Goal: Task Accomplishment & Management: Use online tool/utility

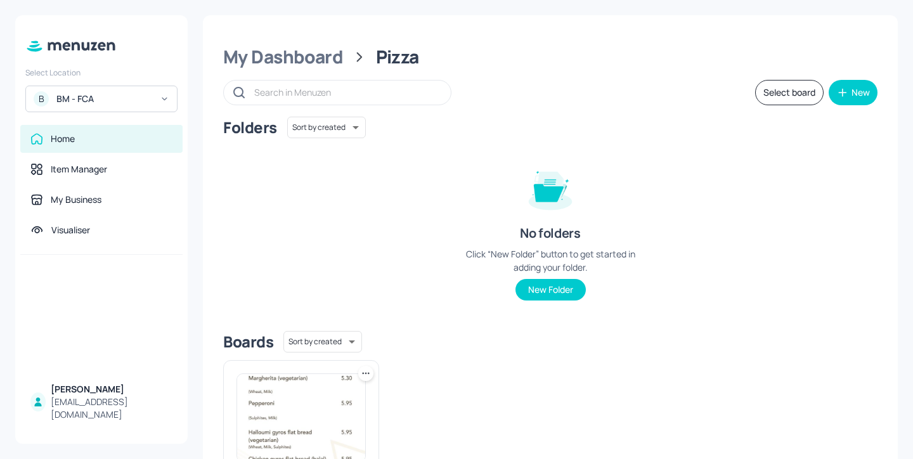
click at [148, 99] on div "BM - FCA" at bounding box center [104, 99] width 96 height 13
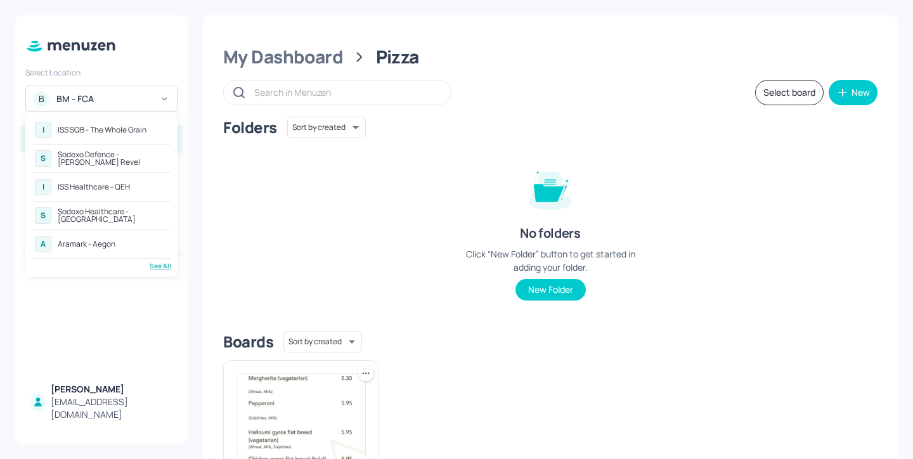
click at [168, 268] on div "See All" at bounding box center [101, 266] width 139 height 10
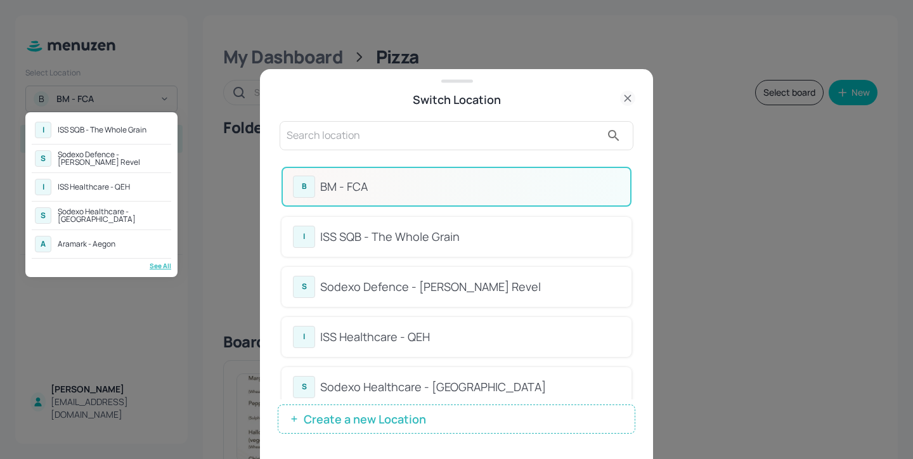
click at [338, 129] on div at bounding box center [456, 229] width 913 height 459
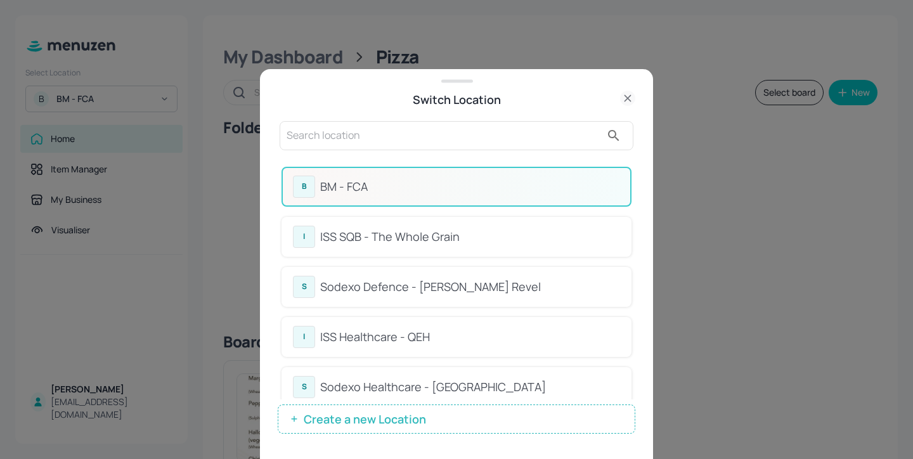
click at [308, 139] on input "text" at bounding box center [444, 136] width 315 height 20
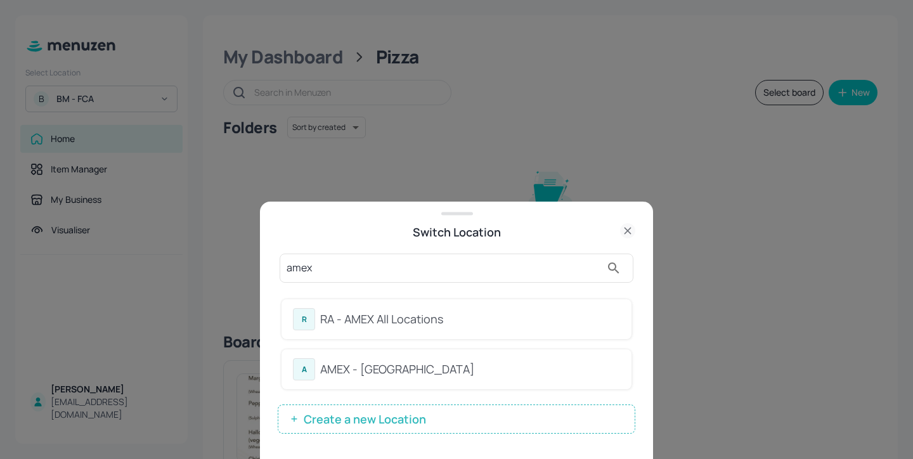
type input "amex"
click at [517, 243] on div "amex R RA - AMEX All Locations A AMEX - Frankfurt Create a new Location" at bounding box center [457, 350] width 358 height 218
click at [499, 308] on div "R RA - AMEX All Locations" at bounding box center [456, 319] width 327 height 22
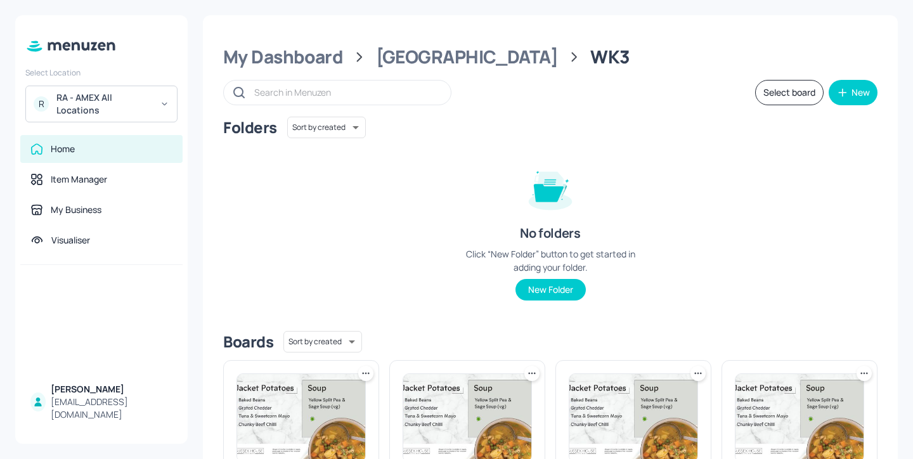
click at [112, 114] on div "RA - AMEX All Locations" at bounding box center [104, 103] width 96 height 25
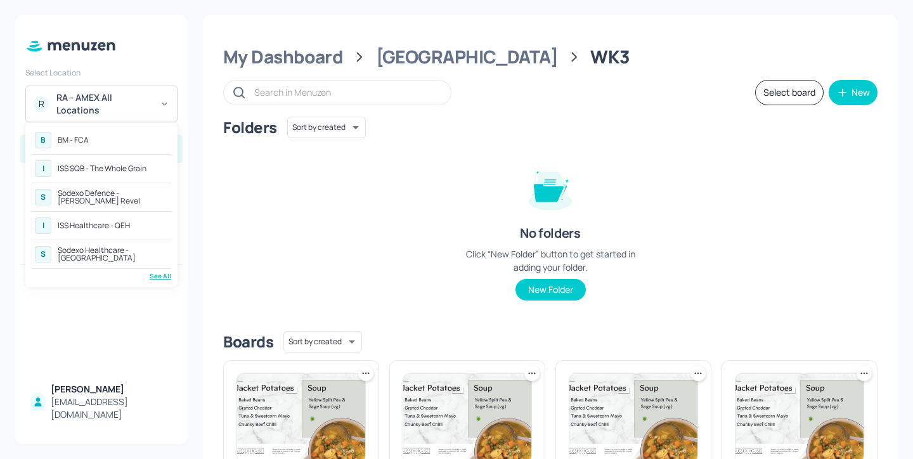
click at [243, 247] on div at bounding box center [456, 229] width 913 height 459
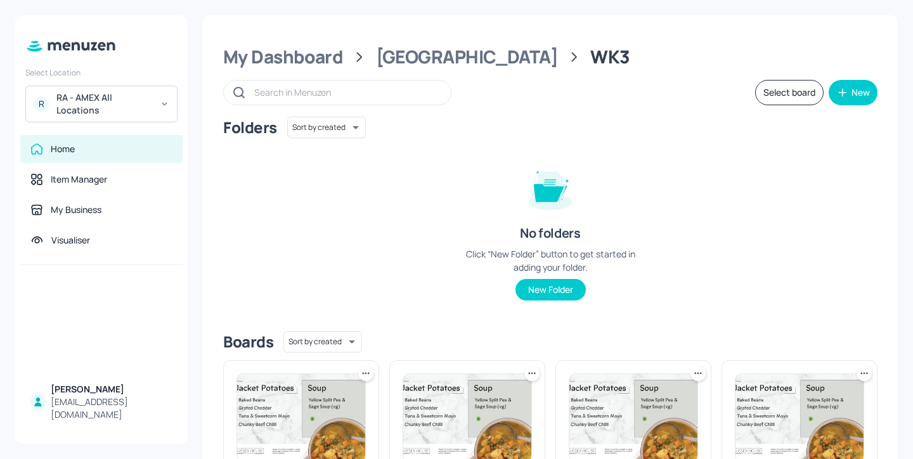
click at [153, 99] on div "R RA - AMEX All Locations" at bounding box center [101, 104] width 152 height 37
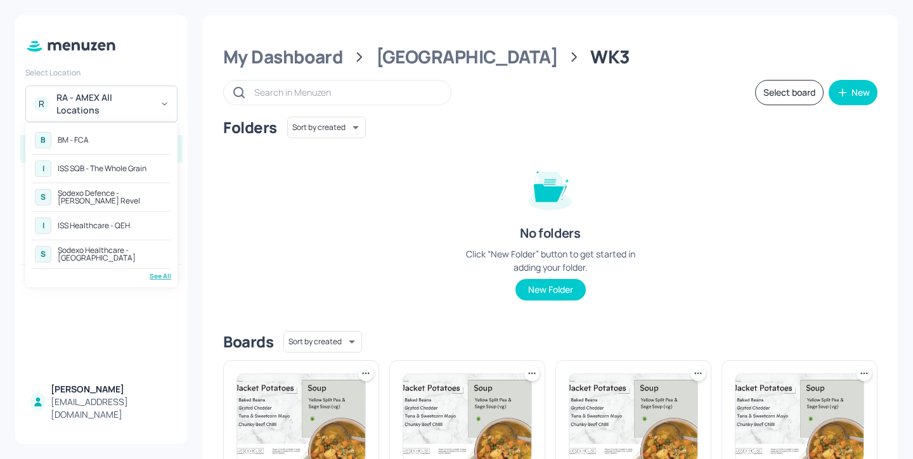
click at [168, 273] on div "See All" at bounding box center [101, 276] width 139 height 10
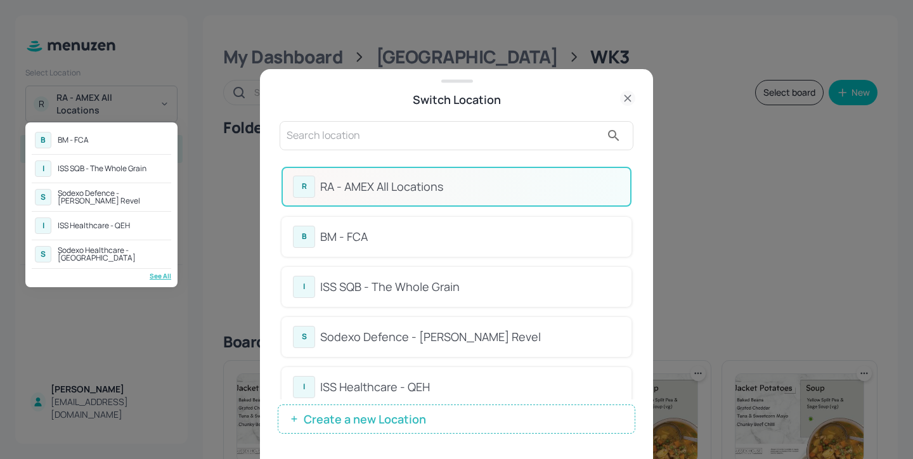
click at [375, 133] on div at bounding box center [456, 229] width 913 height 459
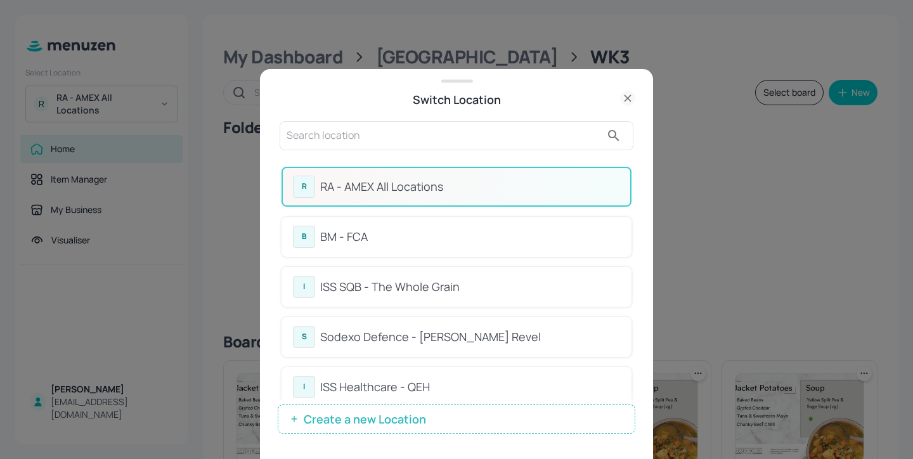
click at [352, 132] on input "text" at bounding box center [444, 136] width 315 height 20
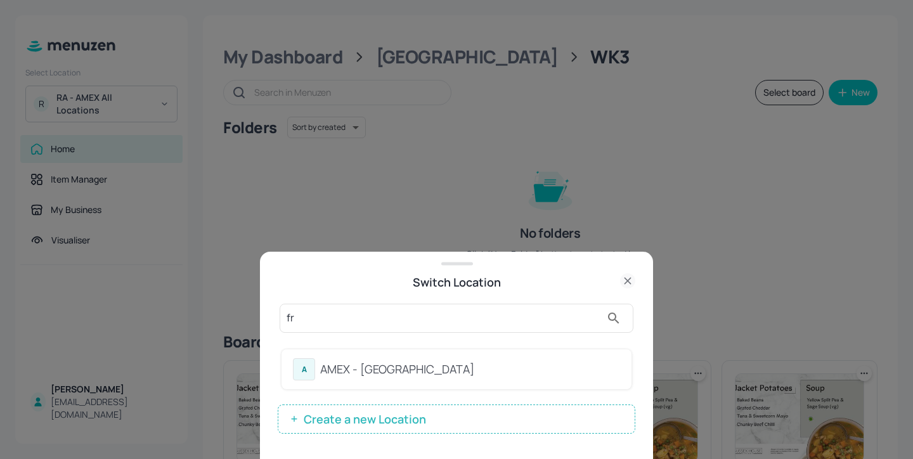
type input "fr"
click at [396, 379] on div "A AMEX - Frankfurt" at bounding box center [456, 369] width 327 height 22
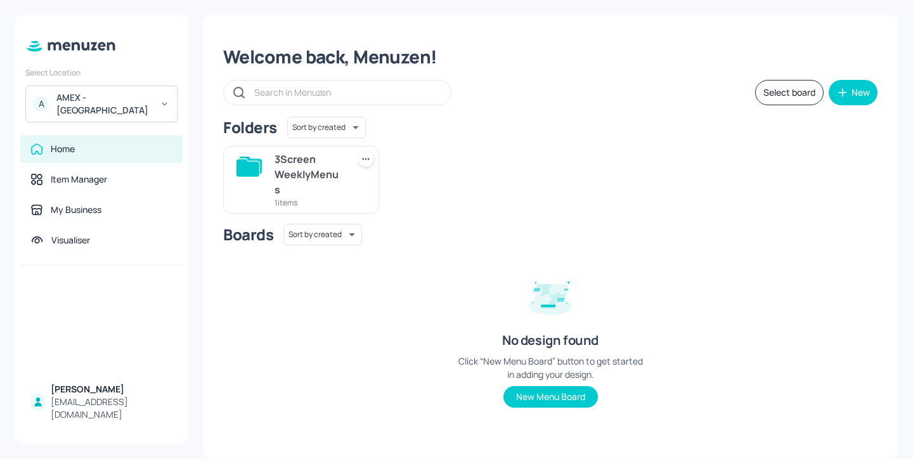
click at [325, 177] on div "3Screen WeeklyMenus" at bounding box center [309, 175] width 68 height 46
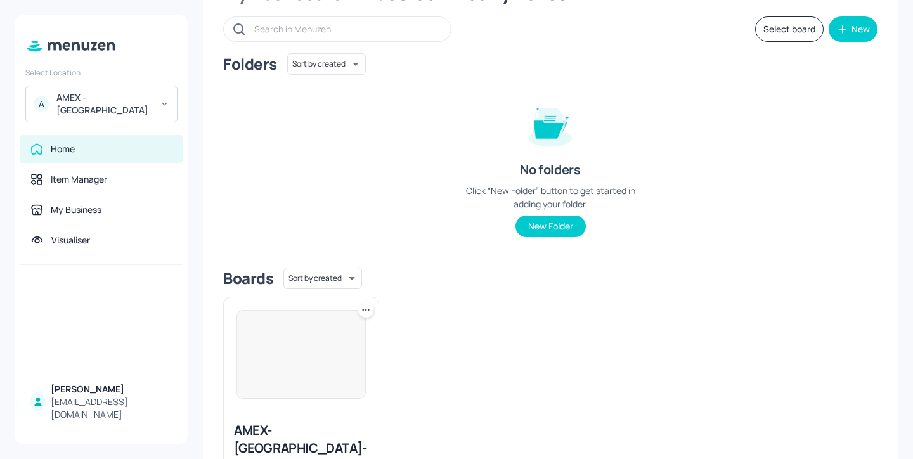
scroll to position [152, 0]
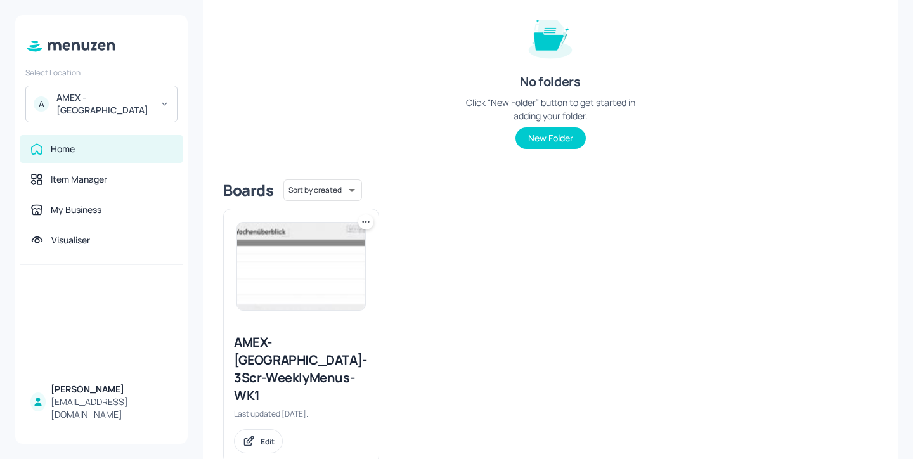
click at [316, 356] on div "AMEX-Frankfurt-3Scr-WeeklyMenus-WK1" at bounding box center [301, 369] width 134 height 71
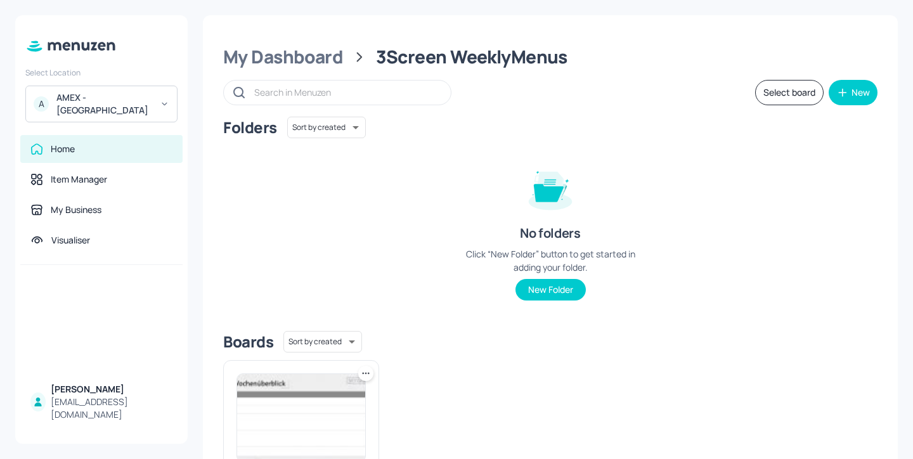
click at [119, 97] on div "AMEX - Frankfurt" at bounding box center [104, 103] width 96 height 25
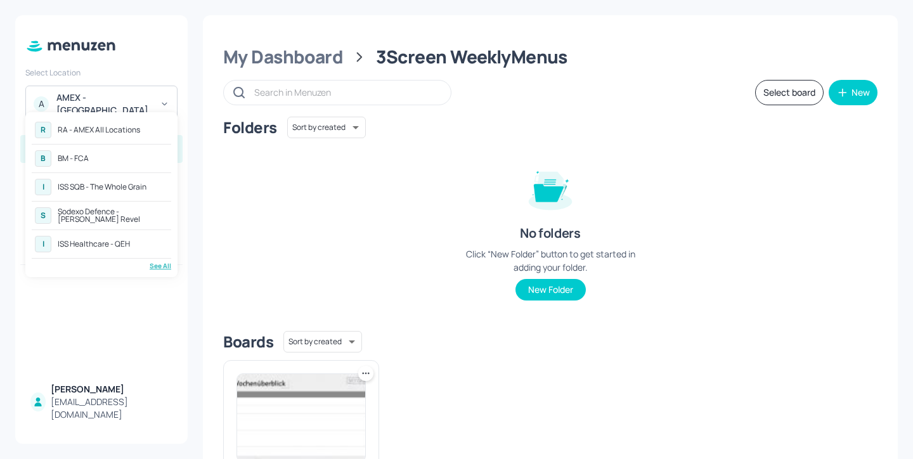
click at [164, 261] on div "See All" at bounding box center [101, 266] width 139 height 10
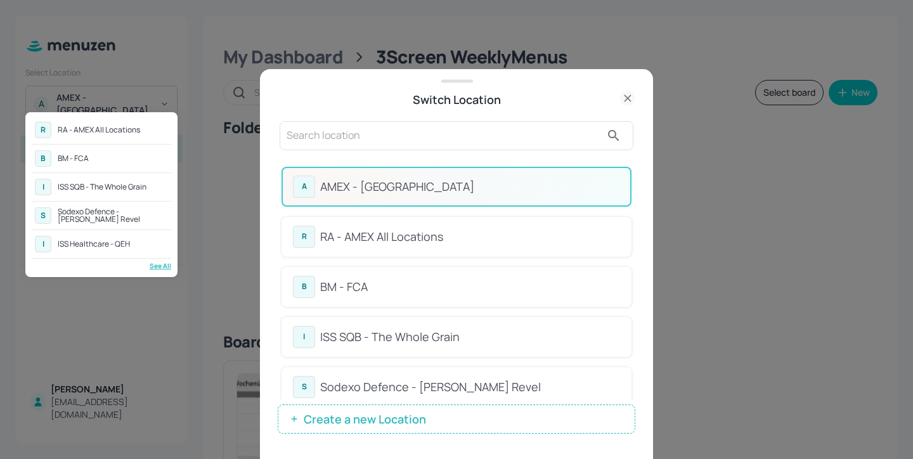
click at [419, 235] on div at bounding box center [456, 229] width 913 height 459
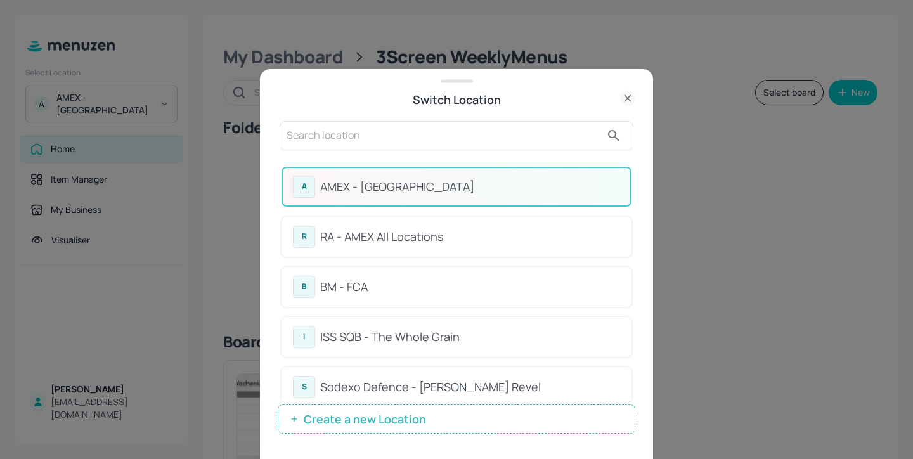
click at [405, 237] on div "RA - AMEX All Locations" at bounding box center [470, 236] width 300 height 17
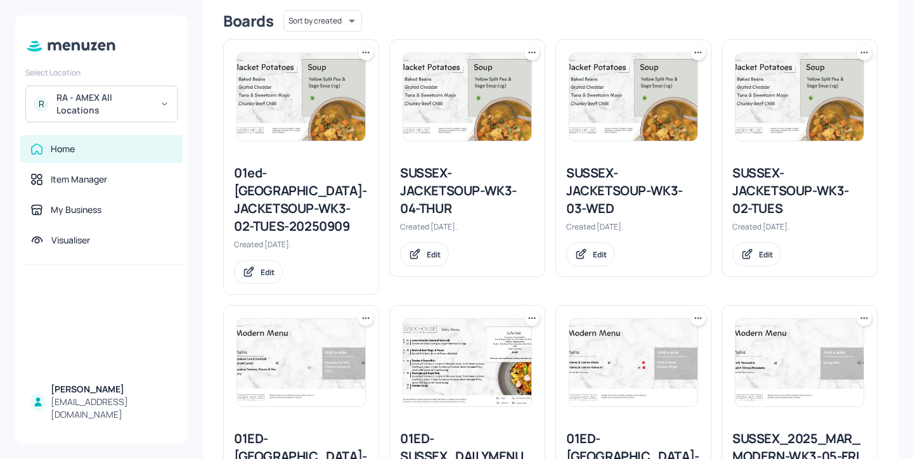
scroll to position [316, 0]
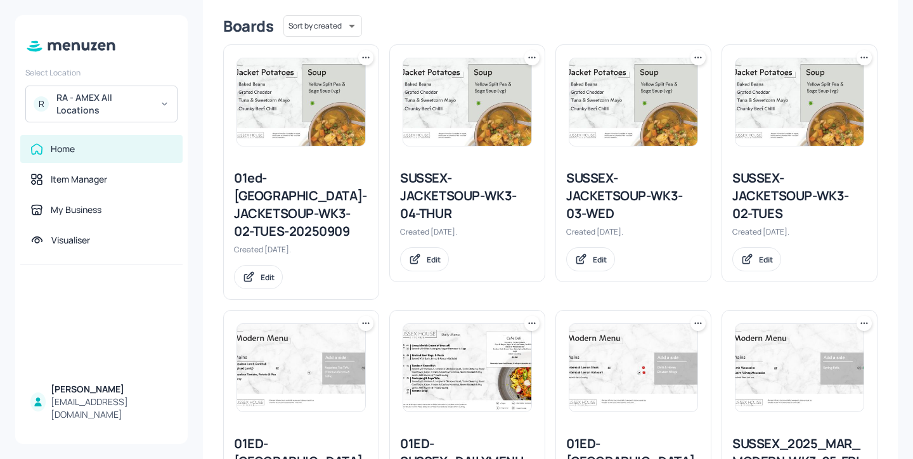
click at [537, 62] on div at bounding box center [531, 57] width 15 height 15
click at [533, 61] on icon at bounding box center [532, 57] width 13 height 13
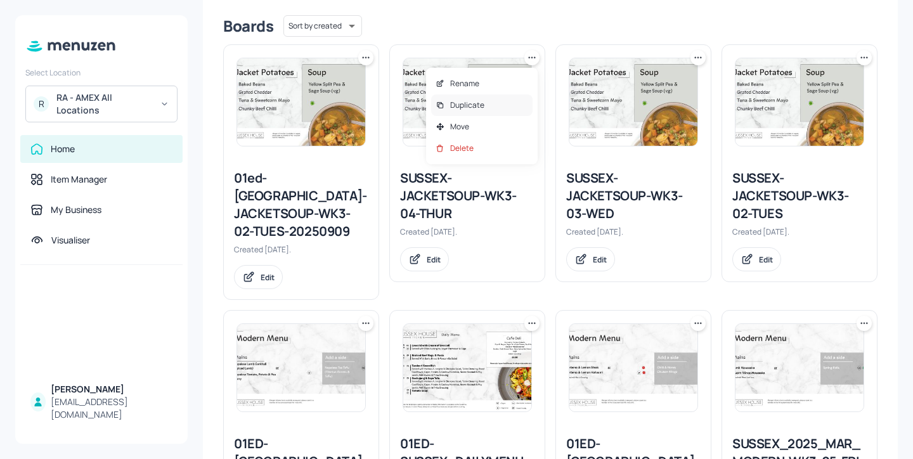
click at [520, 108] on div "Duplicate" at bounding box center [481, 105] width 101 height 22
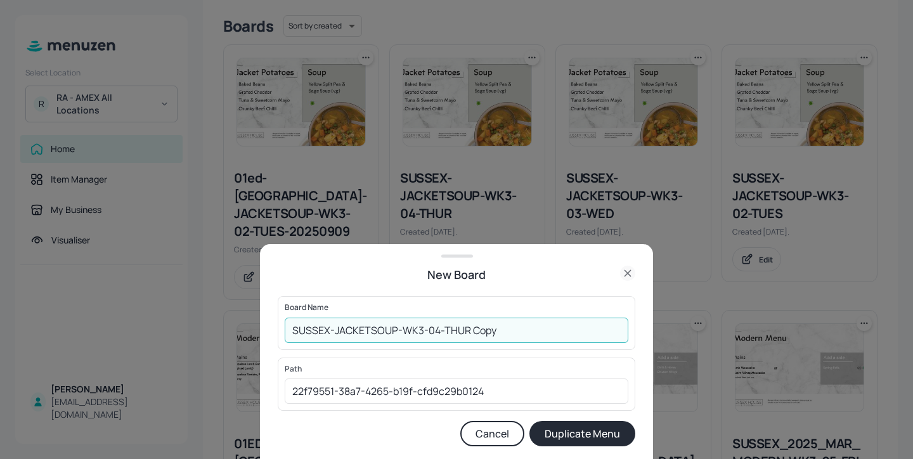
drag, startPoint x: 522, startPoint y: 326, endPoint x: 467, endPoint y: 325, distance: 55.8
click at [467, 325] on input "SUSSEX-JACKETSOUP-WK3-04-THUR Copy" at bounding box center [457, 330] width 344 height 25
type input "SUSSEX-JACKETSOUP-WK3-04-THUR-2025"
click at [625, 273] on icon at bounding box center [627, 273] width 15 height 15
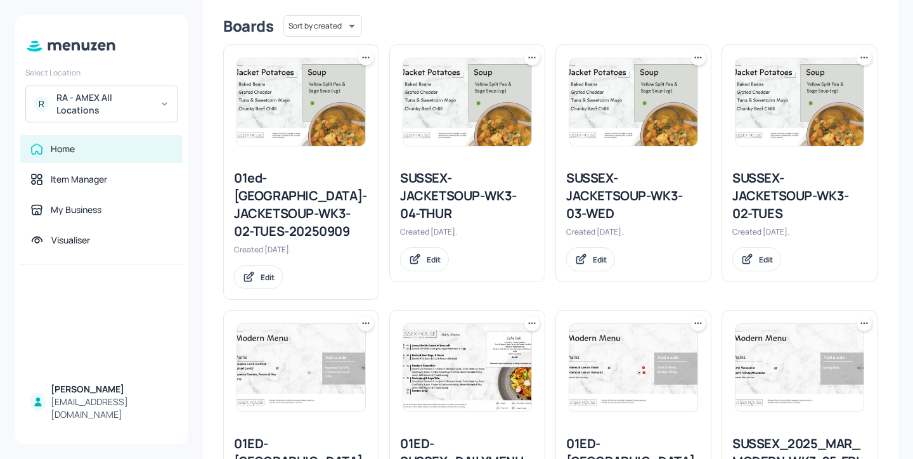
click at [363, 58] on icon at bounding box center [366, 57] width 13 height 13
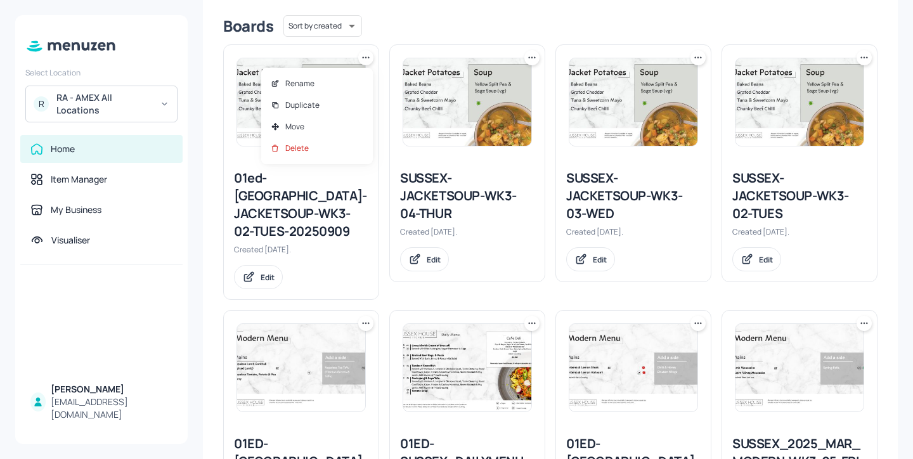
click at [491, 197] on div at bounding box center [456, 229] width 913 height 459
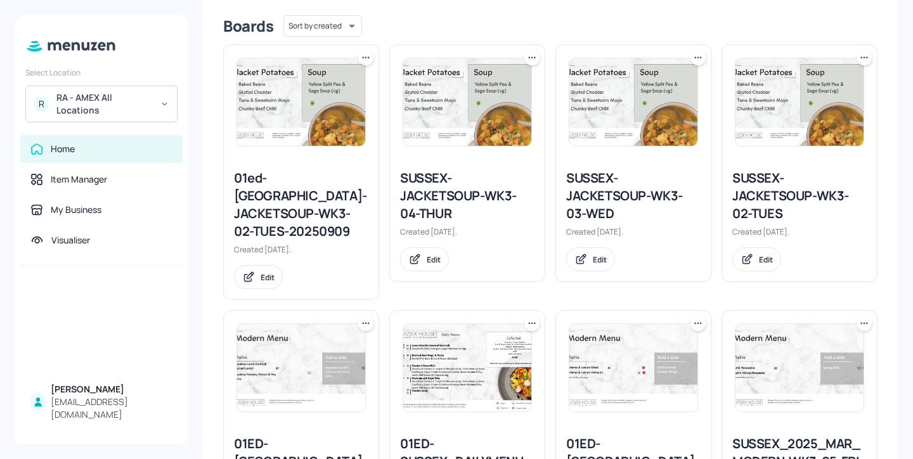
click at [531, 56] on icon at bounding box center [532, 57] width 2 height 2
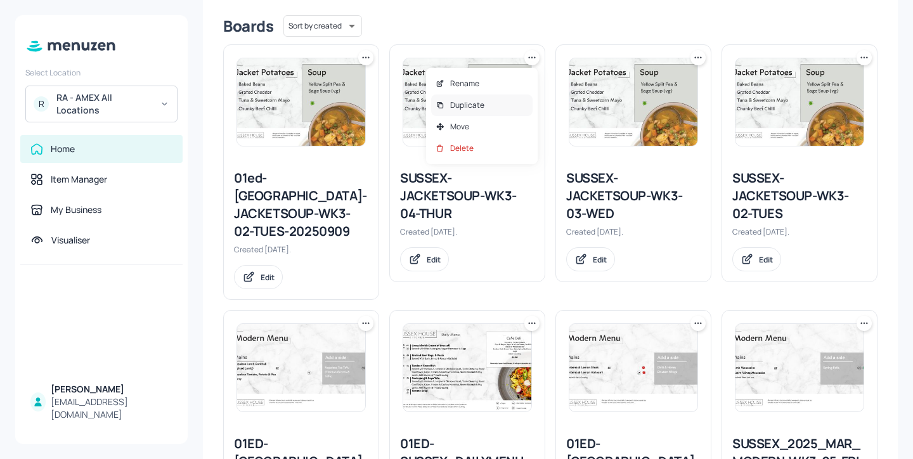
click at [516, 107] on div "Duplicate" at bounding box center [481, 105] width 101 height 22
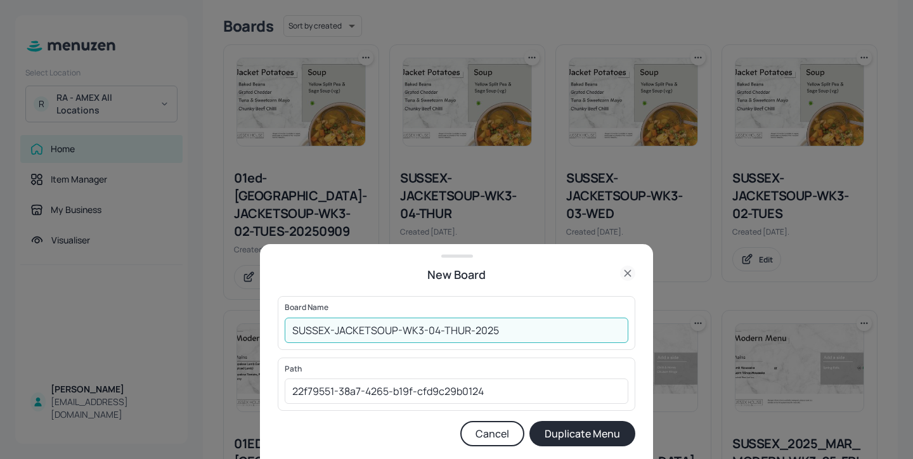
click at [529, 341] on input "SUSSEX-JACKETSOUP-WK3-04-THUR-2025" at bounding box center [457, 330] width 344 height 25
click at [293, 330] on input "SUSSEX-JACKETSOUP-WK3-04-THUR-20250911" at bounding box center [457, 330] width 344 height 25
type input "01ed-[GEOGRAPHIC_DATA]-[GEOGRAPHIC_DATA]-WK3-04-THUR-20250911"
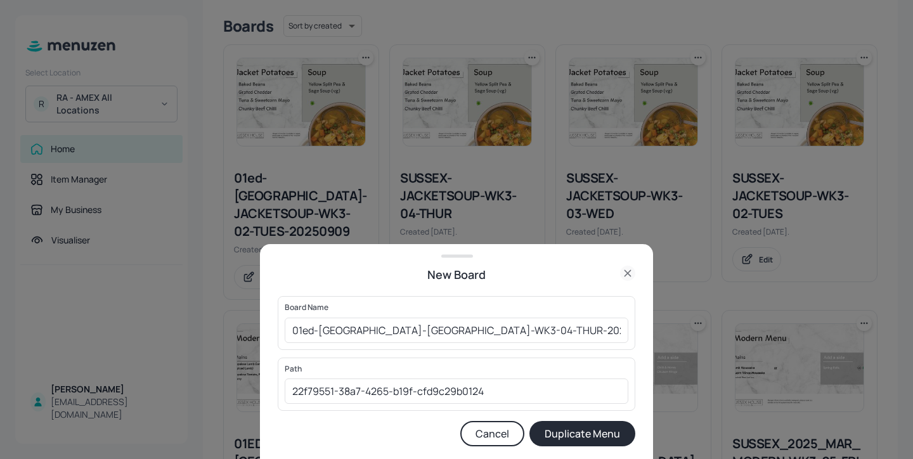
click at [583, 425] on button "Duplicate Menu" at bounding box center [582, 433] width 106 height 25
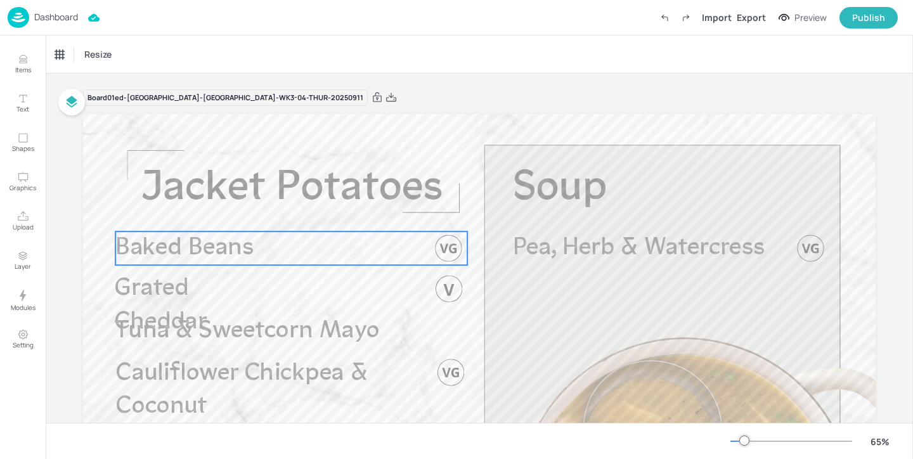
scroll to position [169, 0]
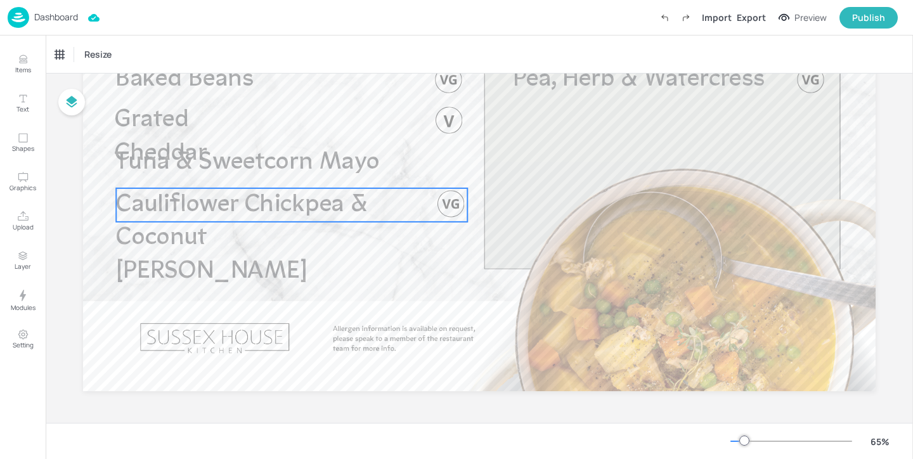
click at [288, 218] on p "Cauliflower Chickpea & Coconut [PERSON_NAME]" at bounding box center [256, 238] width 281 height 101
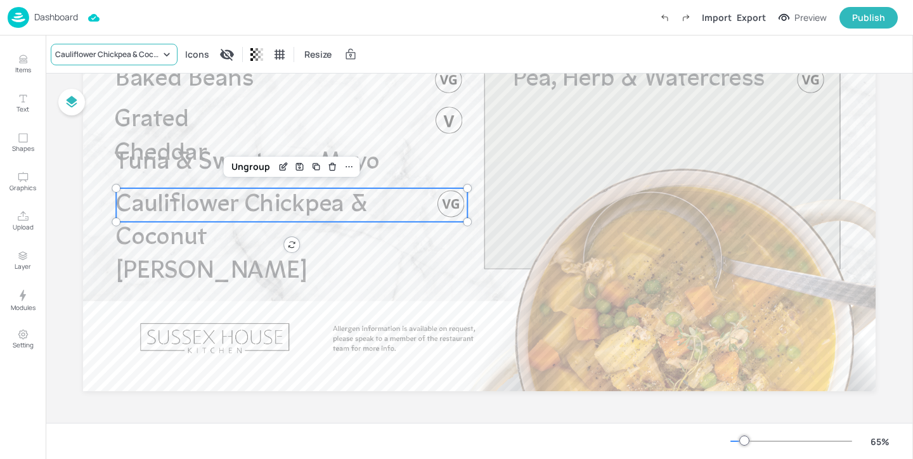
click at [133, 46] on div "Cauliflower Chickpea & Coconut [PERSON_NAME]" at bounding box center [114, 55] width 127 height 22
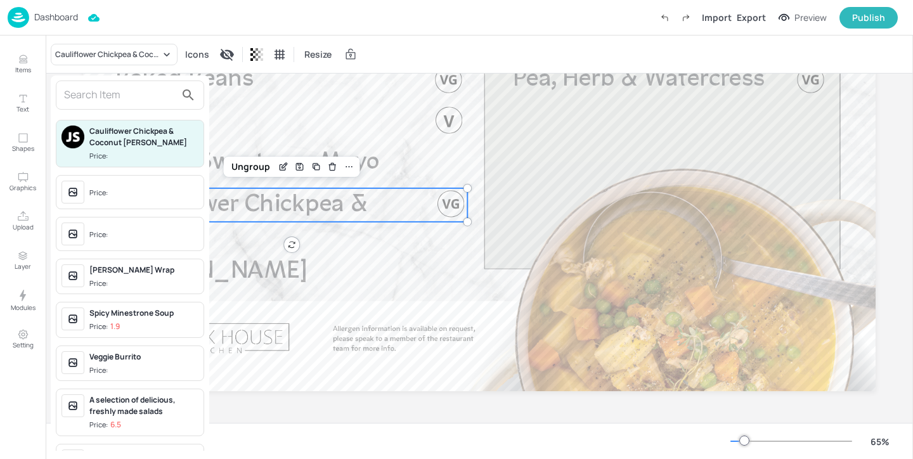
click at [127, 100] on input "text" at bounding box center [120, 95] width 112 height 20
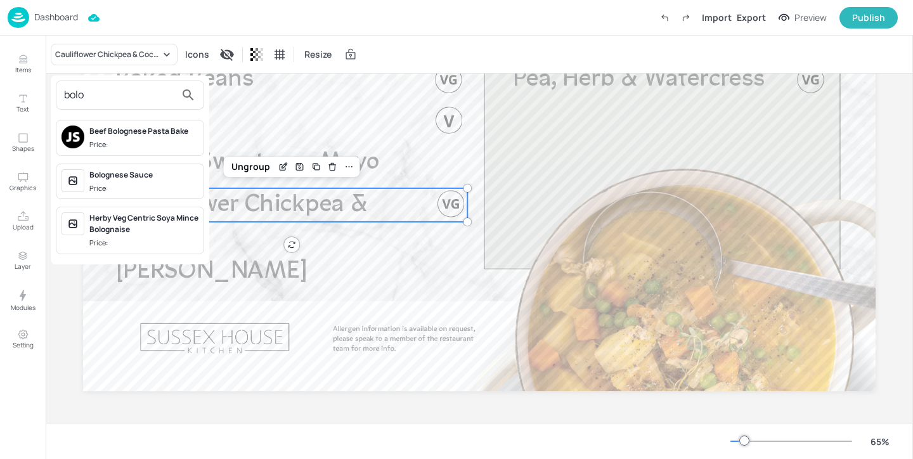
type input "bolo"
click at [248, 125] on div at bounding box center [456, 229] width 913 height 459
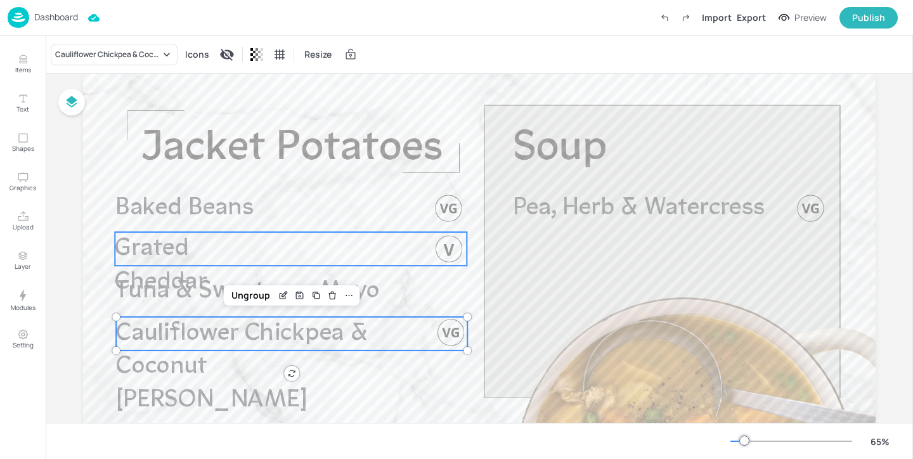
scroll to position [0, 0]
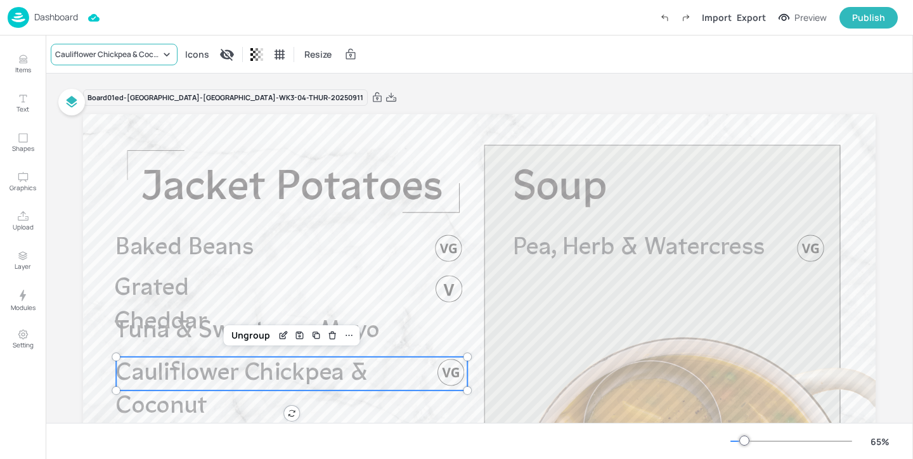
click at [152, 49] on div "Cauliflower Chickpea & Coconut [PERSON_NAME]" at bounding box center [107, 54] width 105 height 11
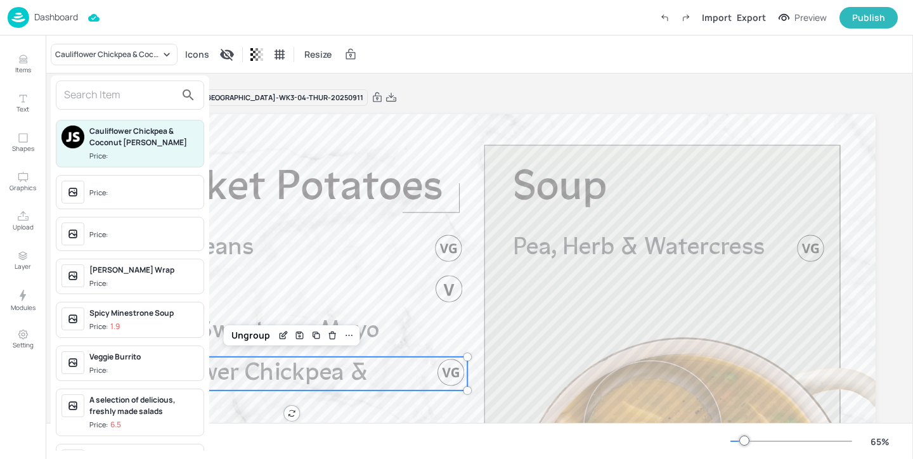
click at [136, 99] on input "text" at bounding box center [120, 95] width 112 height 20
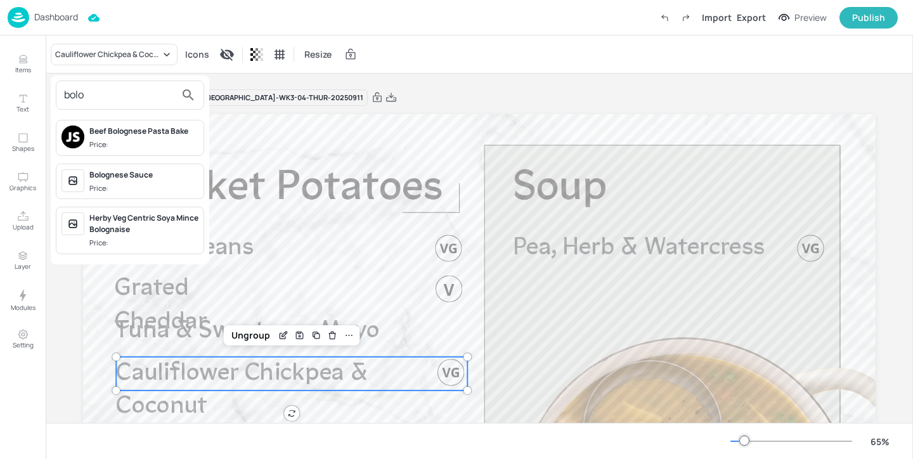
type input "bolo"
click at [172, 181] on div "Bolognese Sauce Price:" at bounding box center [143, 181] width 109 height 25
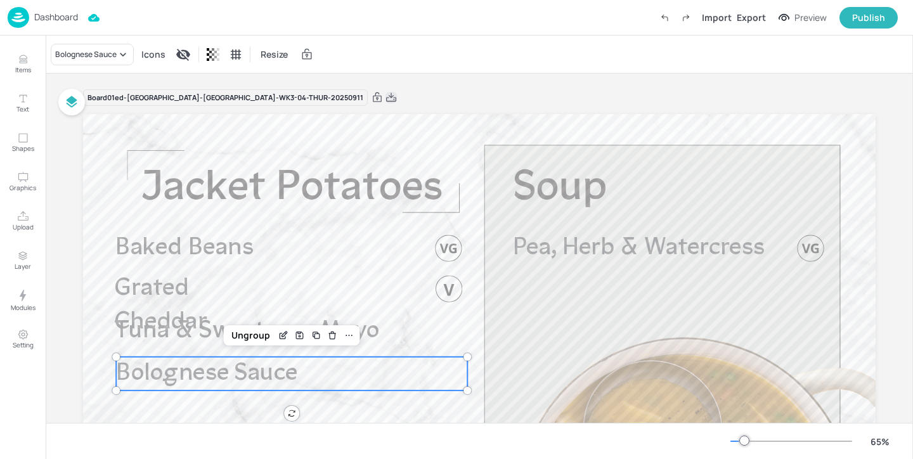
click at [386, 94] on icon at bounding box center [391, 97] width 11 height 13
